Goal: Task Accomplishment & Management: Complete application form

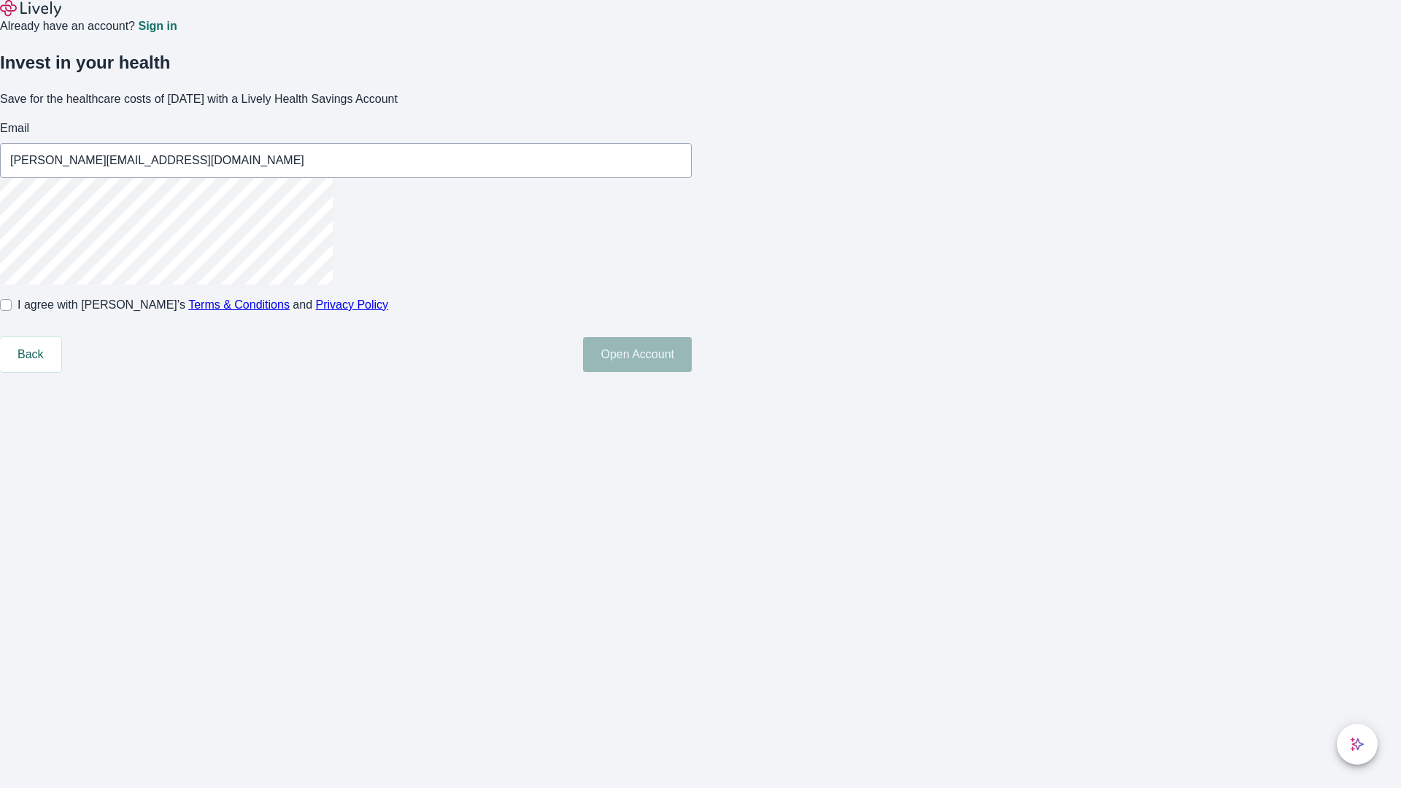
click at [12, 311] on input "I agree with Lively’s Terms & Conditions and Privacy Policy" at bounding box center [6, 305] width 12 height 12
checkbox input "true"
click at [692, 372] on button "Open Account" at bounding box center [637, 354] width 109 height 35
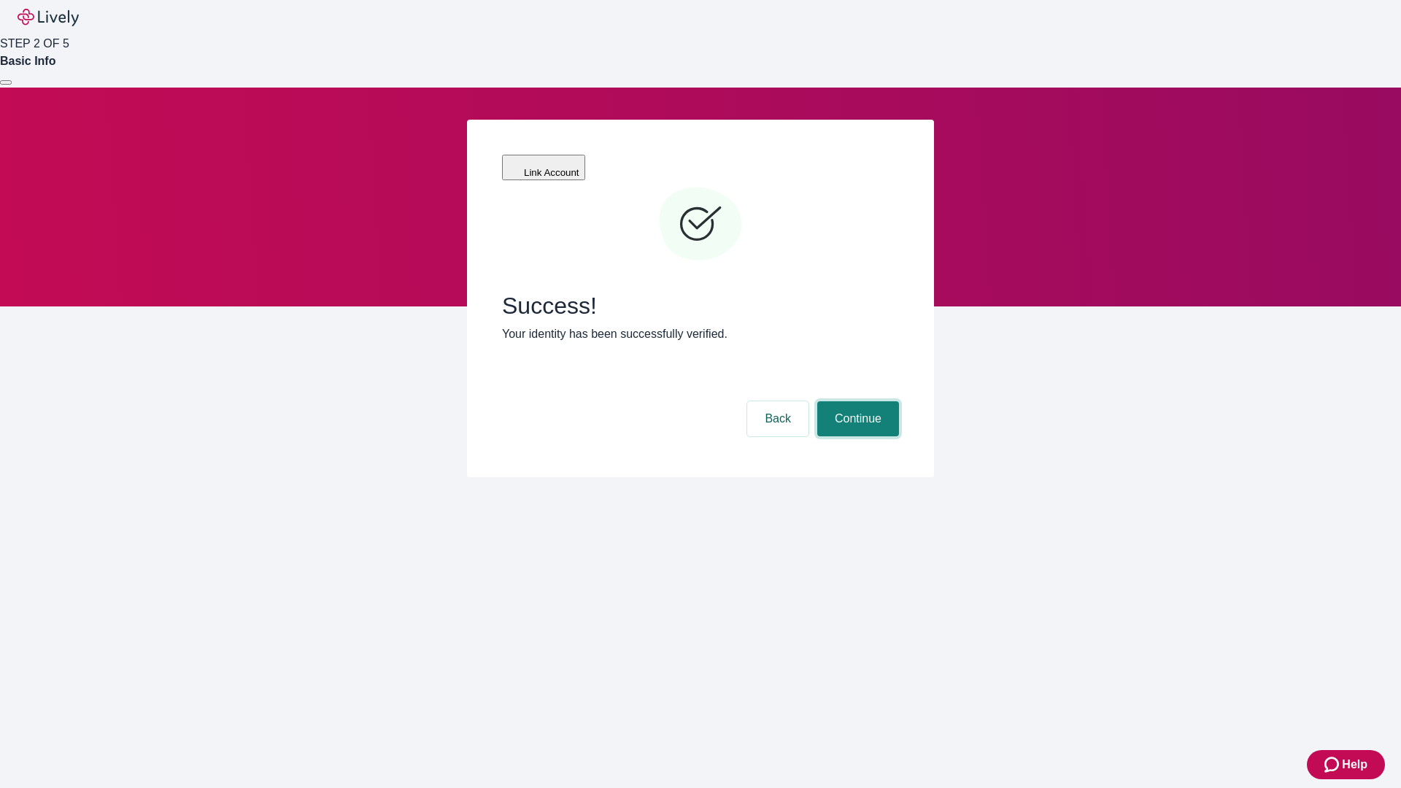
click at [856, 401] on button "Continue" at bounding box center [858, 418] width 82 height 35
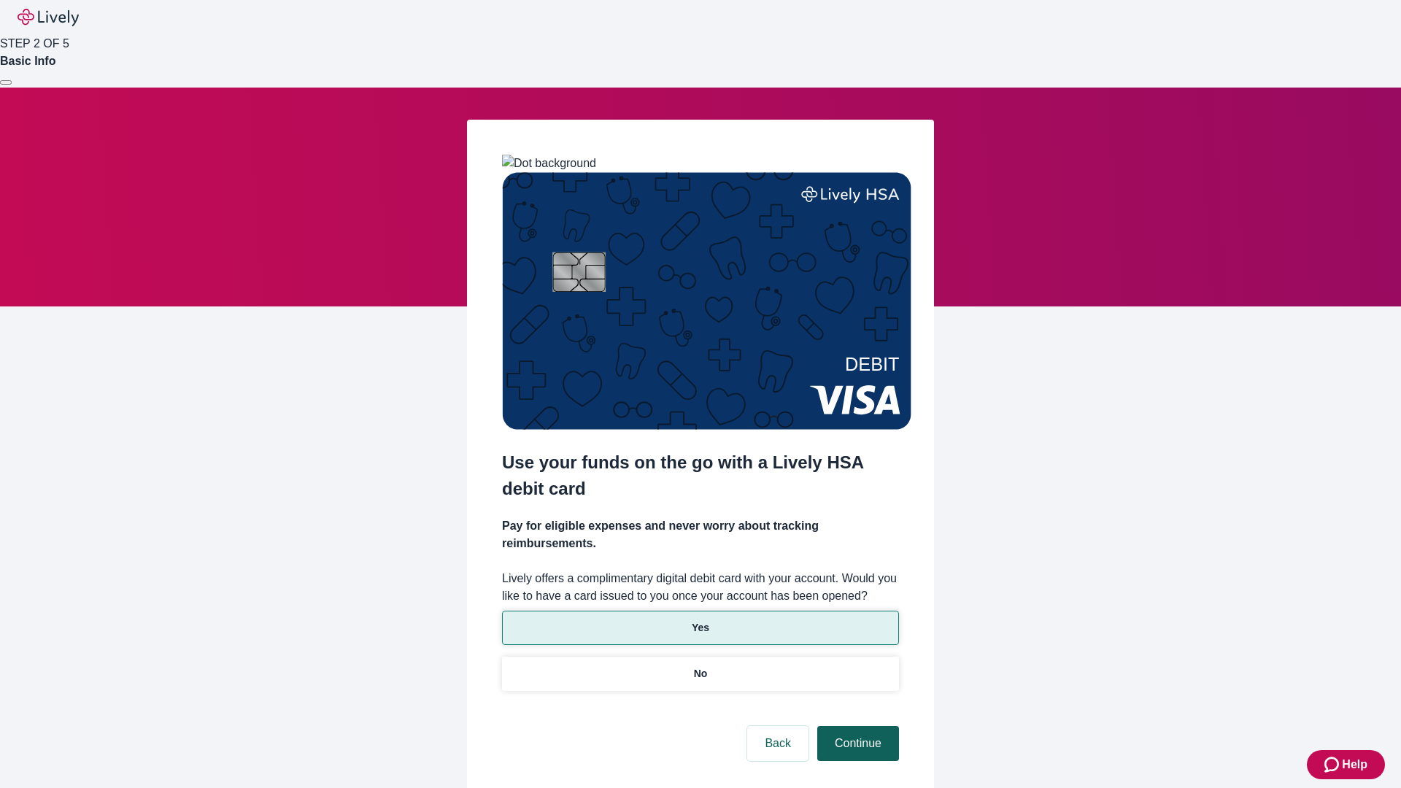
click at [700, 620] on p "Yes" at bounding box center [701, 627] width 18 height 15
click at [856, 726] on button "Continue" at bounding box center [858, 743] width 82 height 35
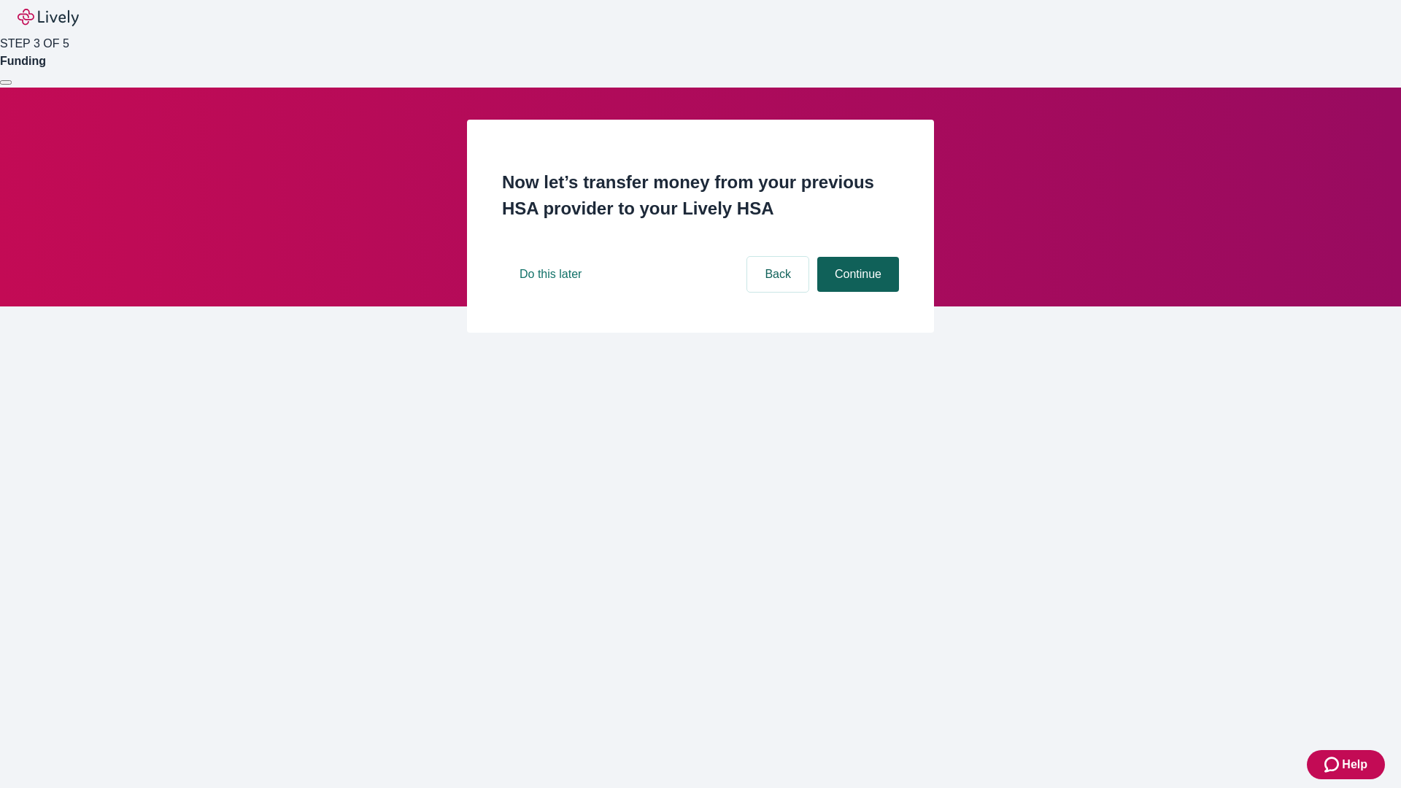
click at [856, 292] on button "Continue" at bounding box center [858, 274] width 82 height 35
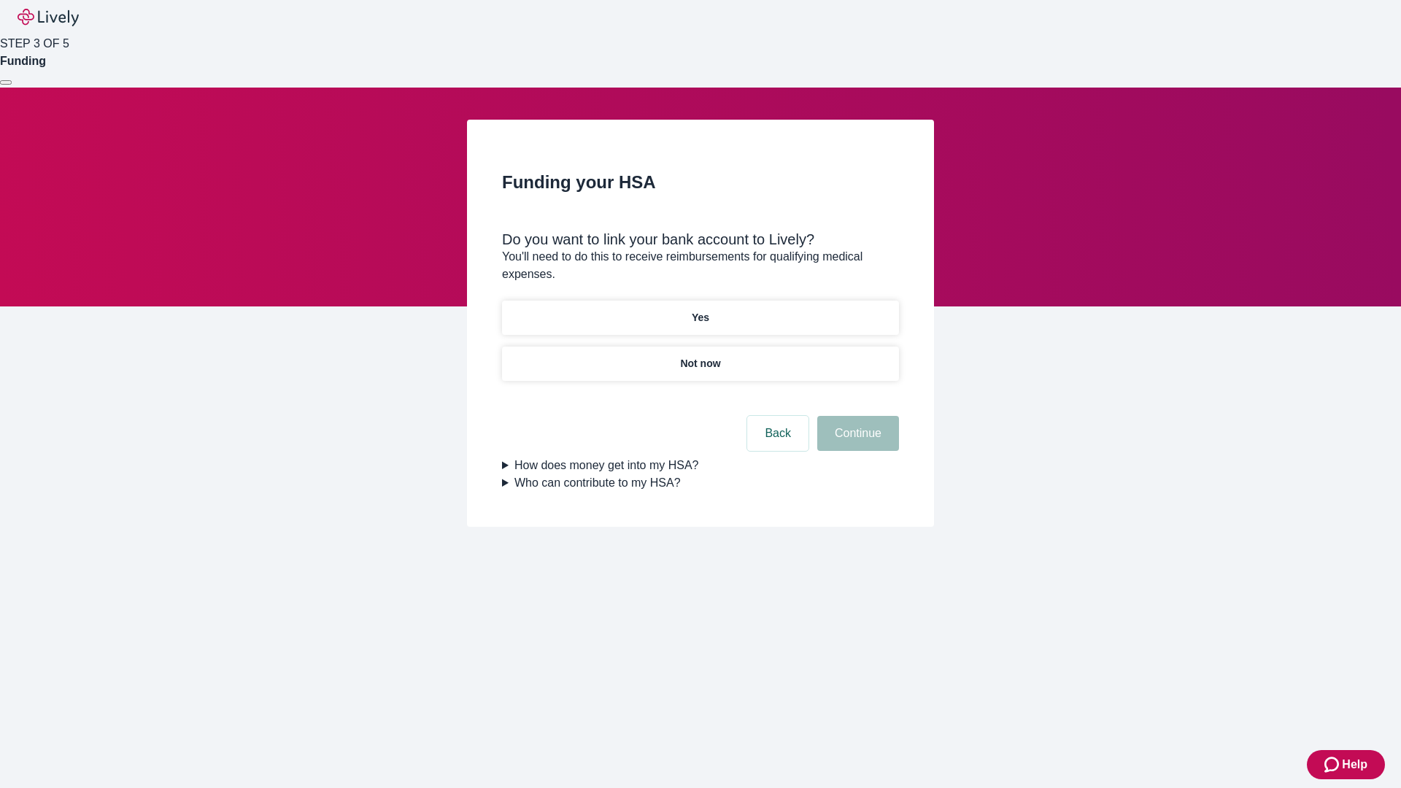
click at [700, 310] on p "Yes" at bounding box center [701, 317] width 18 height 15
click at [856, 416] on button "Continue" at bounding box center [858, 433] width 82 height 35
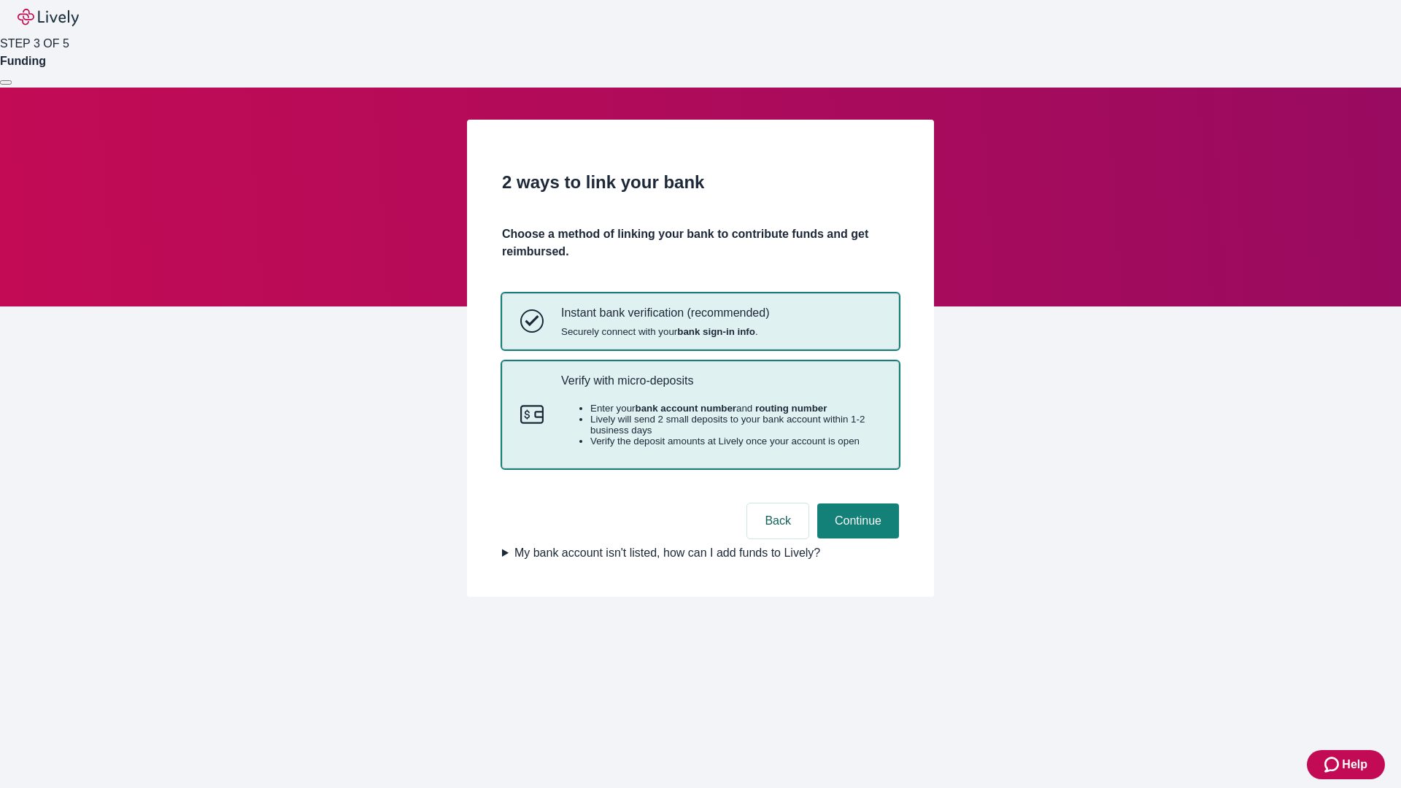
click at [720, 387] on p "Verify with micro-deposits" at bounding box center [721, 381] width 320 height 14
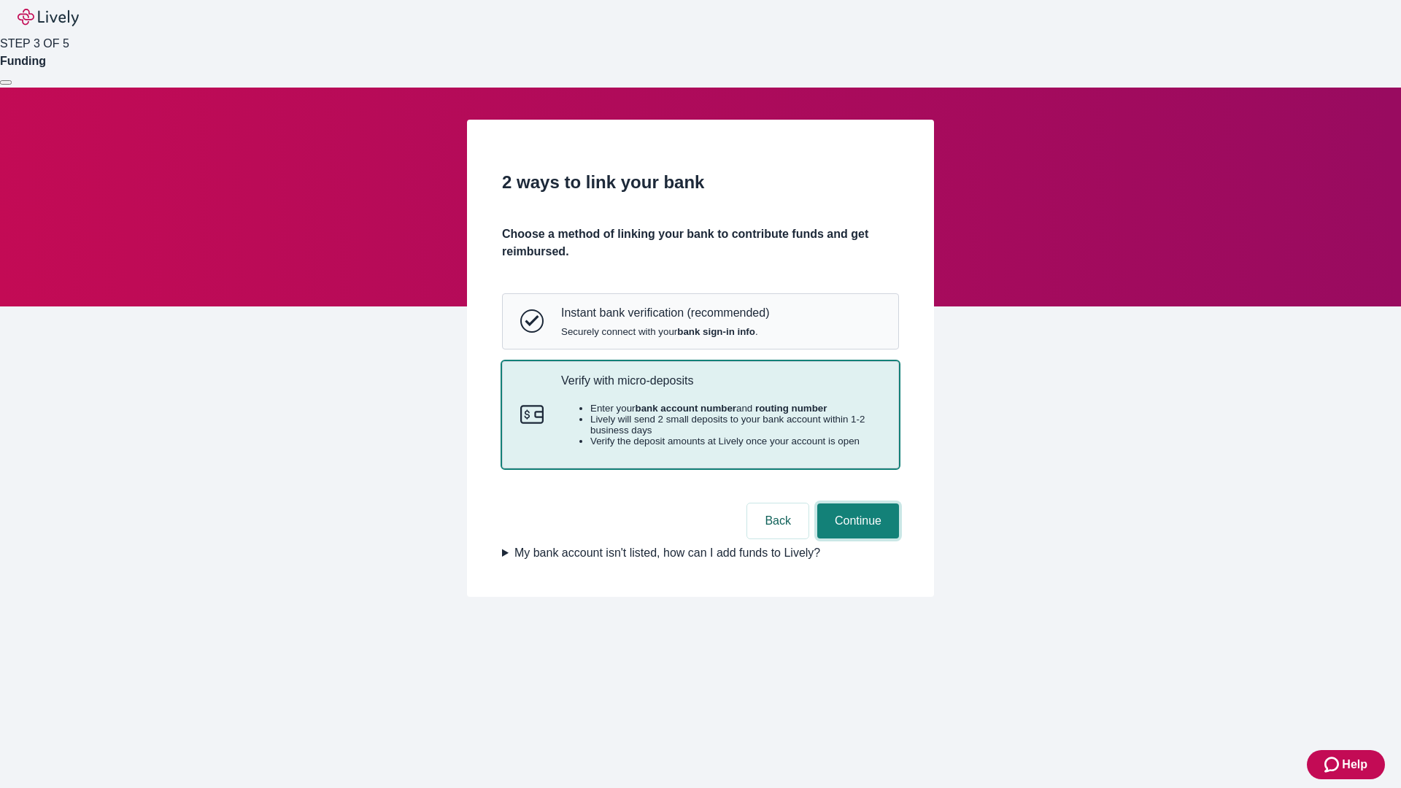
click at [856, 538] on button "Continue" at bounding box center [858, 520] width 82 height 35
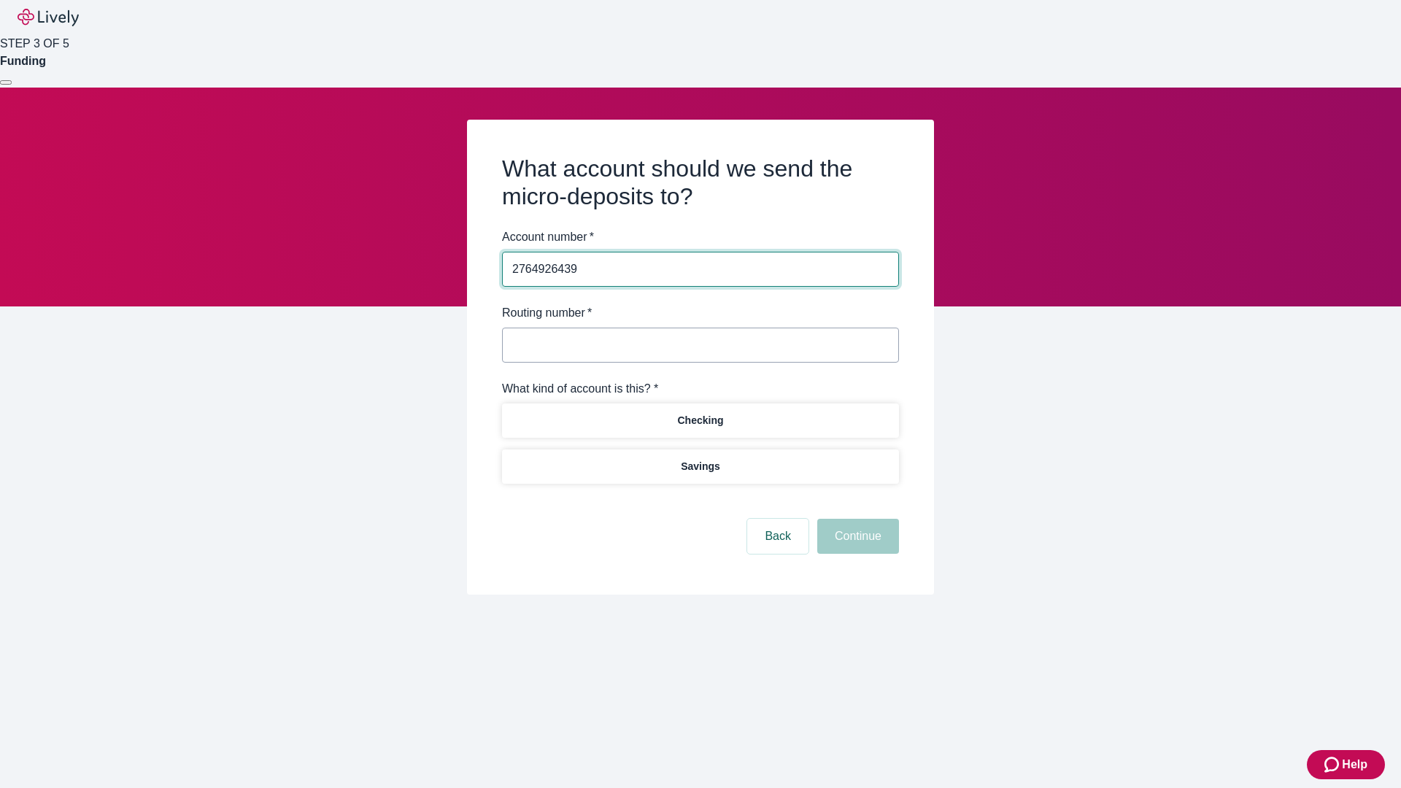
type input "2764926439"
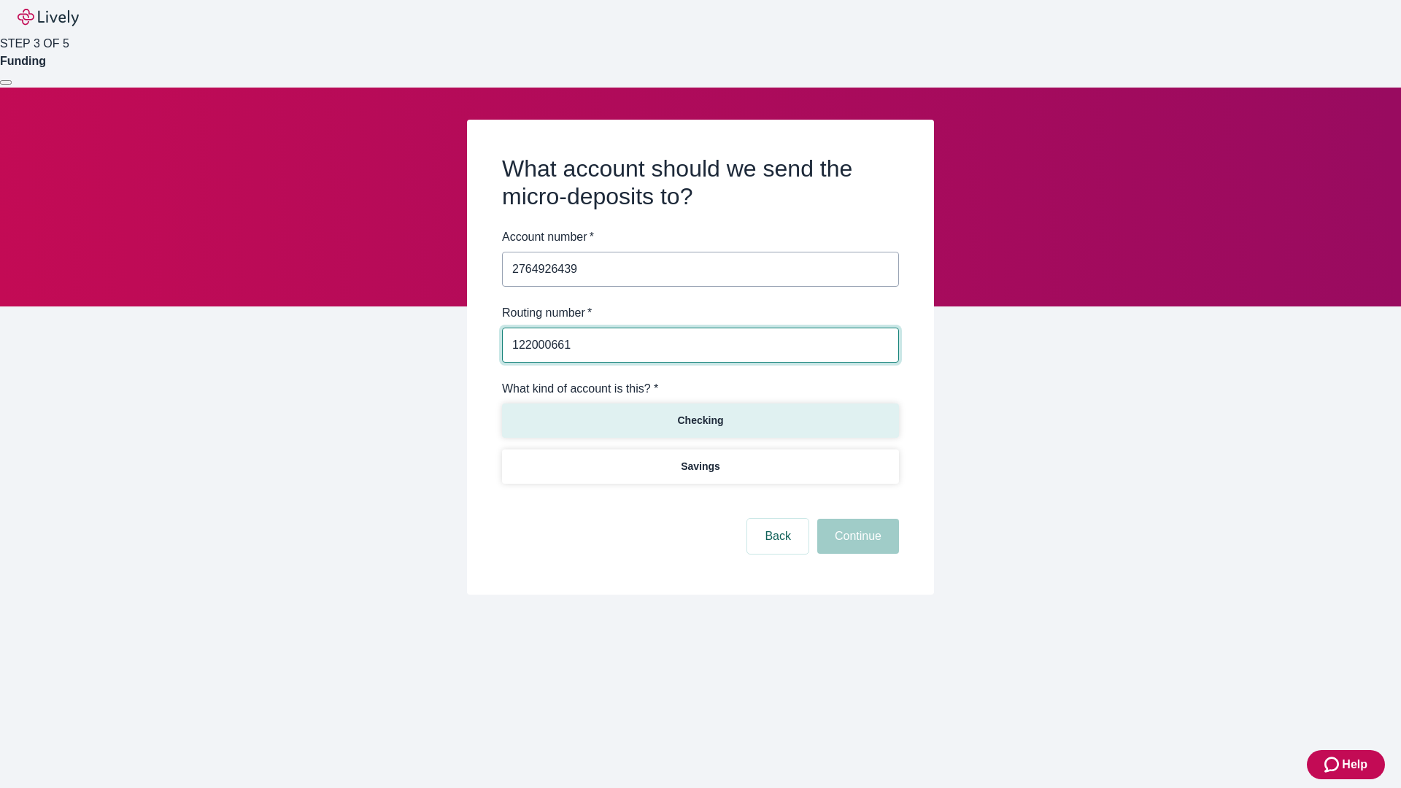
type input "122000661"
click at [700, 420] on p "Checking" at bounding box center [700, 420] width 46 height 15
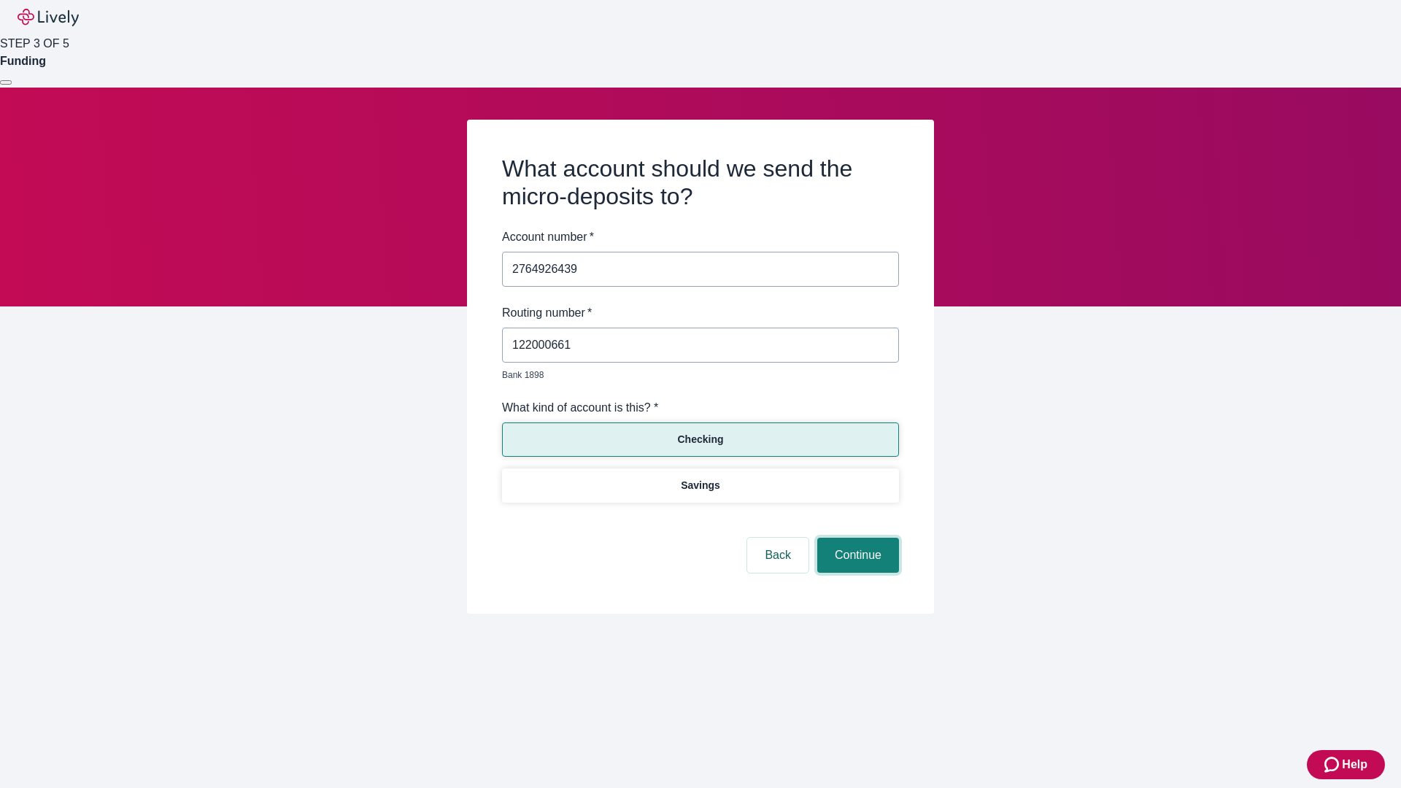
click at [856, 538] on button "Continue" at bounding box center [858, 555] width 82 height 35
